Goal: Find contact information: Find contact information

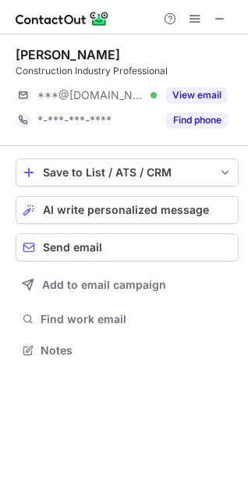
scroll to position [340, 248]
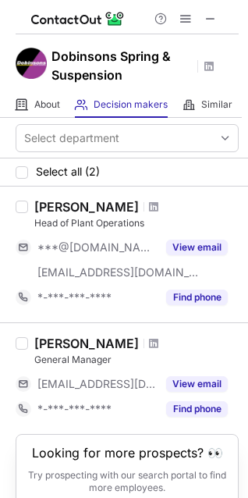
click at [149, 343] on span at bounding box center [153, 344] width 9 height 13
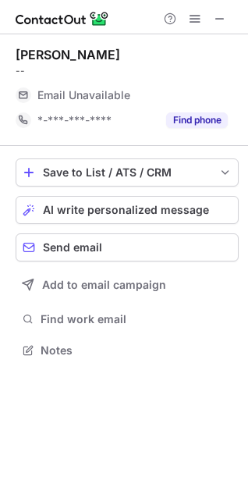
scroll to position [340, 248]
click at [225, 24] on span at bounding box center [220, 19] width 13 height 13
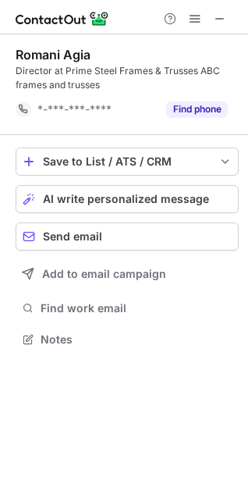
scroll to position [329, 248]
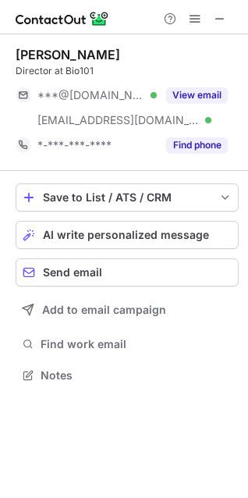
scroll to position [365, 248]
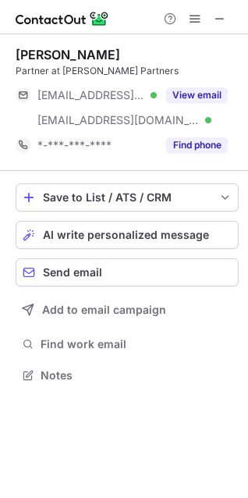
scroll to position [365, 248]
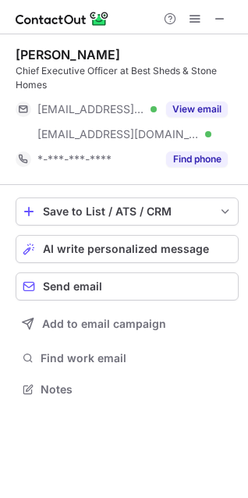
scroll to position [379, 248]
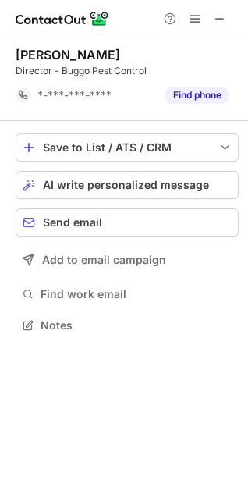
scroll to position [315, 248]
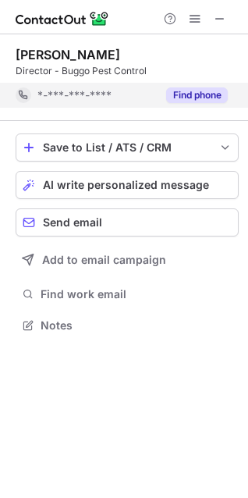
click at [194, 96] on button "Find phone" at bounding box center [197, 96] width 62 height 16
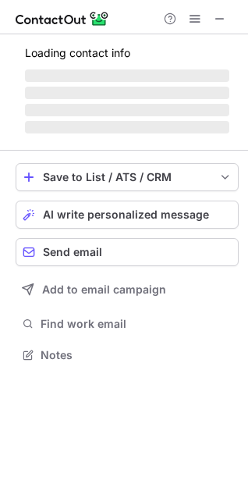
scroll to position [365, 248]
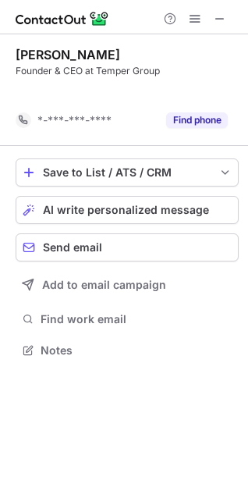
scroll to position [315, 248]
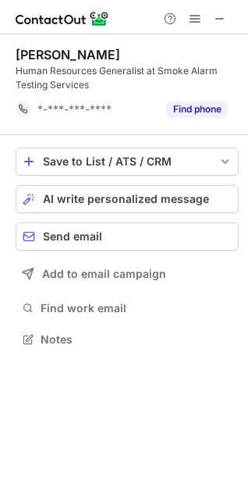
scroll to position [329, 248]
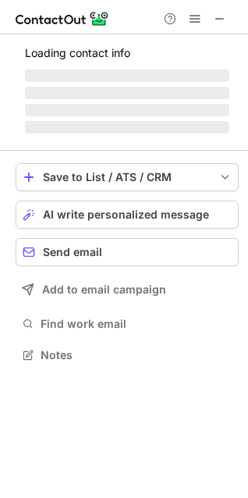
scroll to position [354, 248]
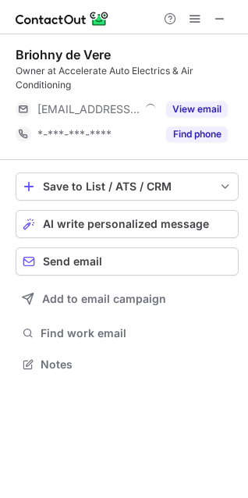
scroll to position [354, 248]
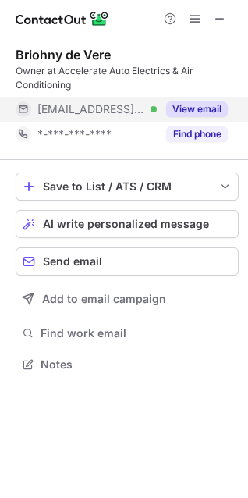
click at [204, 100] on div "View email" at bounding box center [192, 109] width 71 height 25
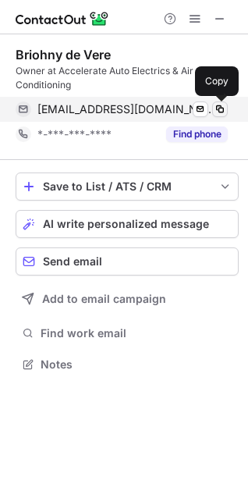
click at [216, 109] on span at bounding box center [220, 109] width 13 height 13
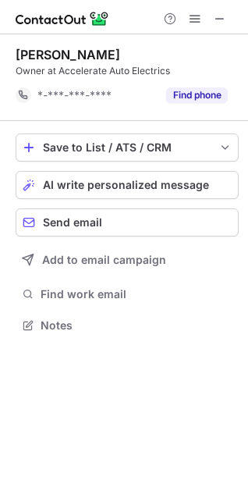
scroll to position [315, 248]
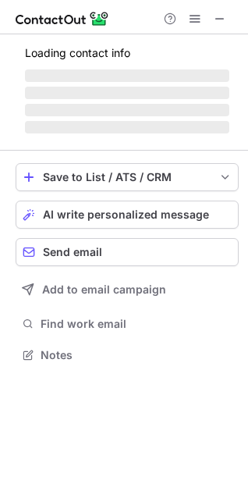
scroll to position [365, 248]
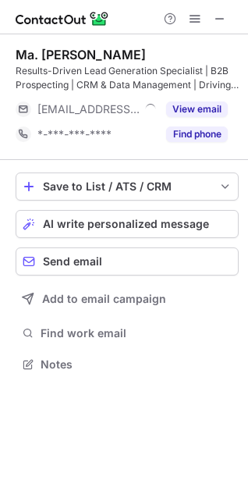
scroll to position [354, 248]
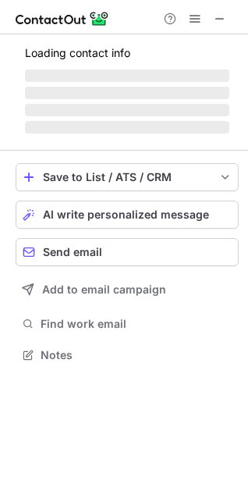
scroll to position [379, 248]
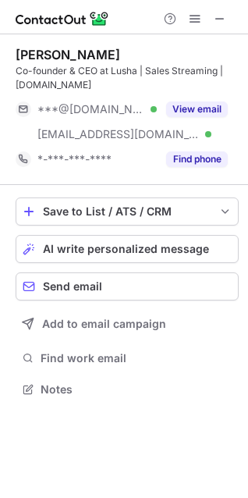
scroll to position [379, 248]
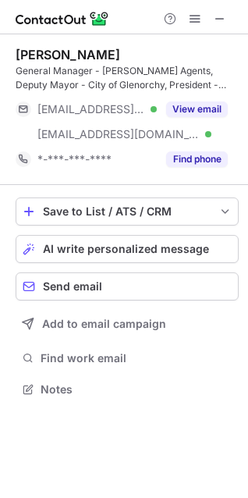
scroll to position [379, 248]
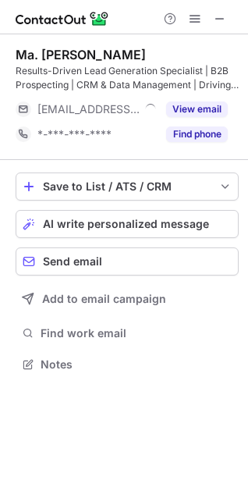
scroll to position [354, 248]
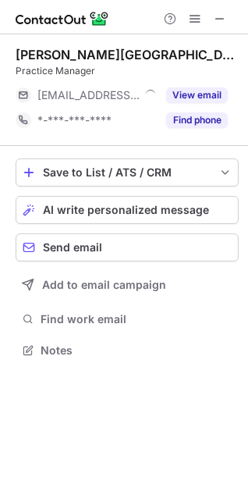
scroll to position [340, 248]
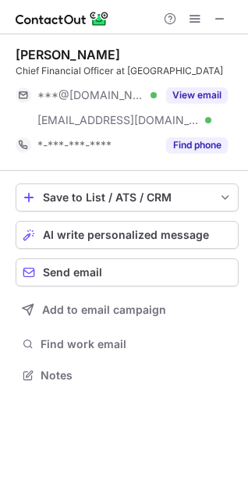
scroll to position [365, 248]
click at [226, 13] on span at bounding box center [220, 19] width 13 height 13
